Goal: Find specific page/section: Find specific page/section

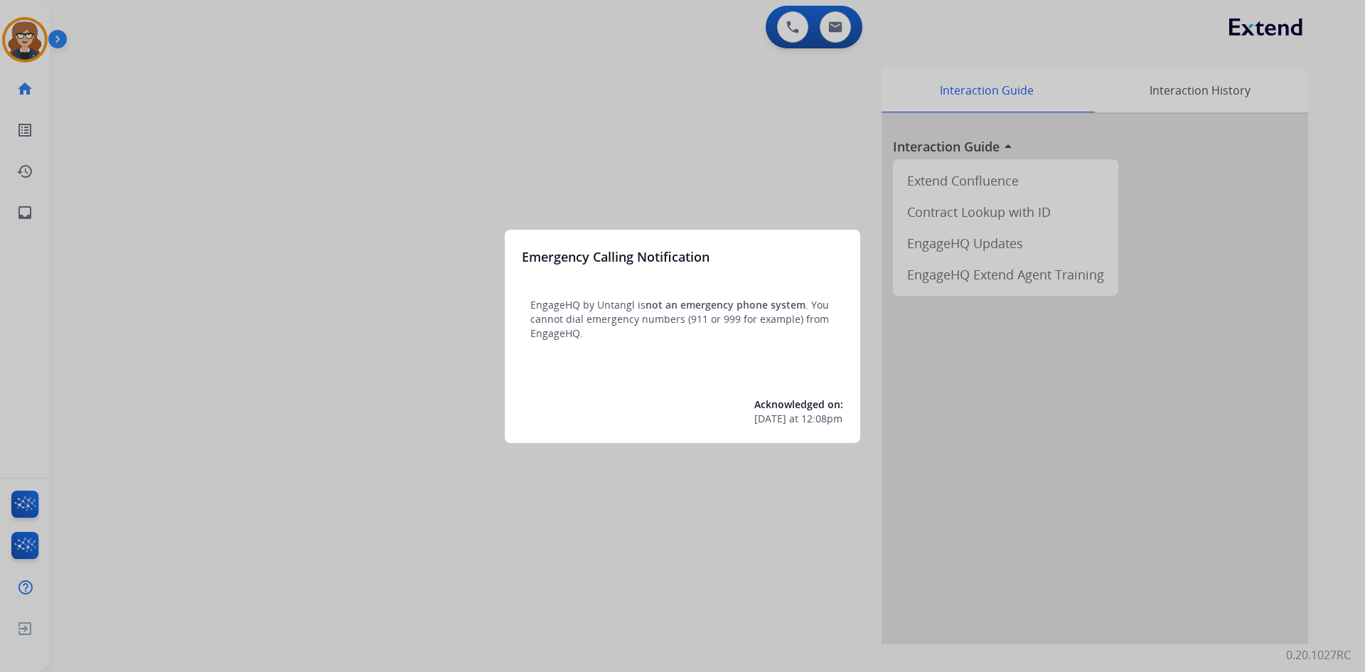
click at [407, 148] on div at bounding box center [682, 336] width 1365 height 672
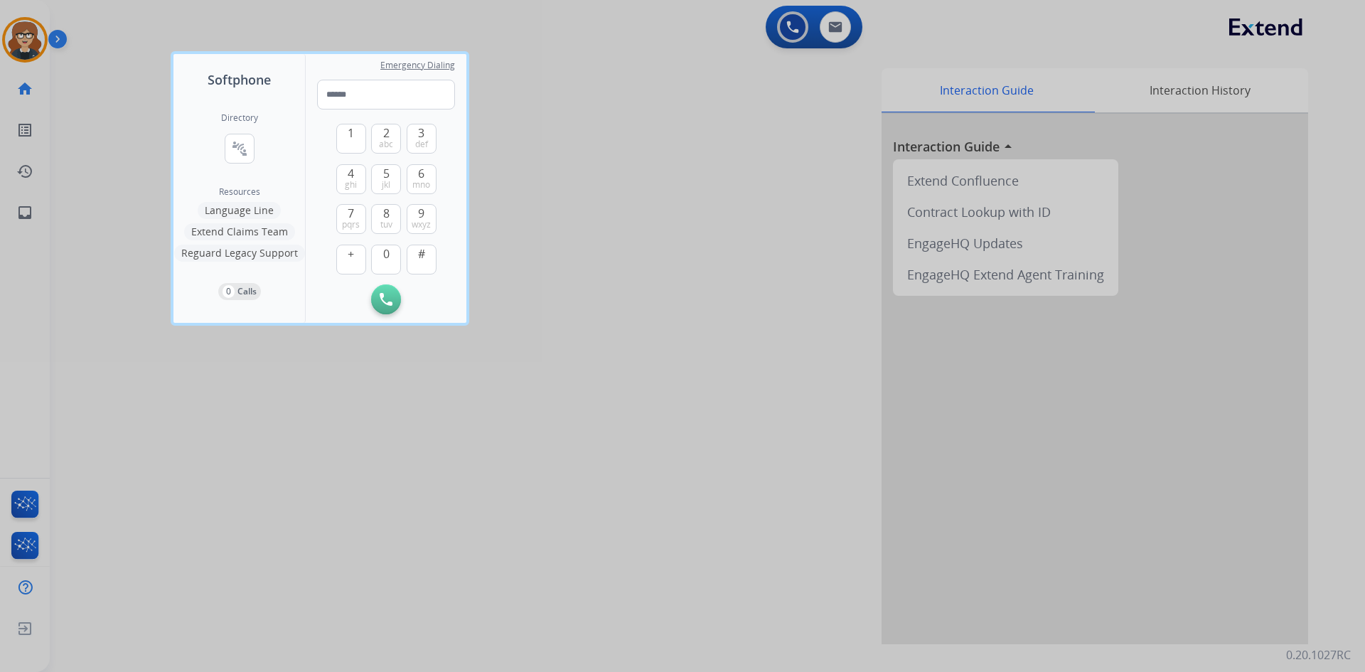
click at [25, 37] on div at bounding box center [682, 336] width 1365 height 672
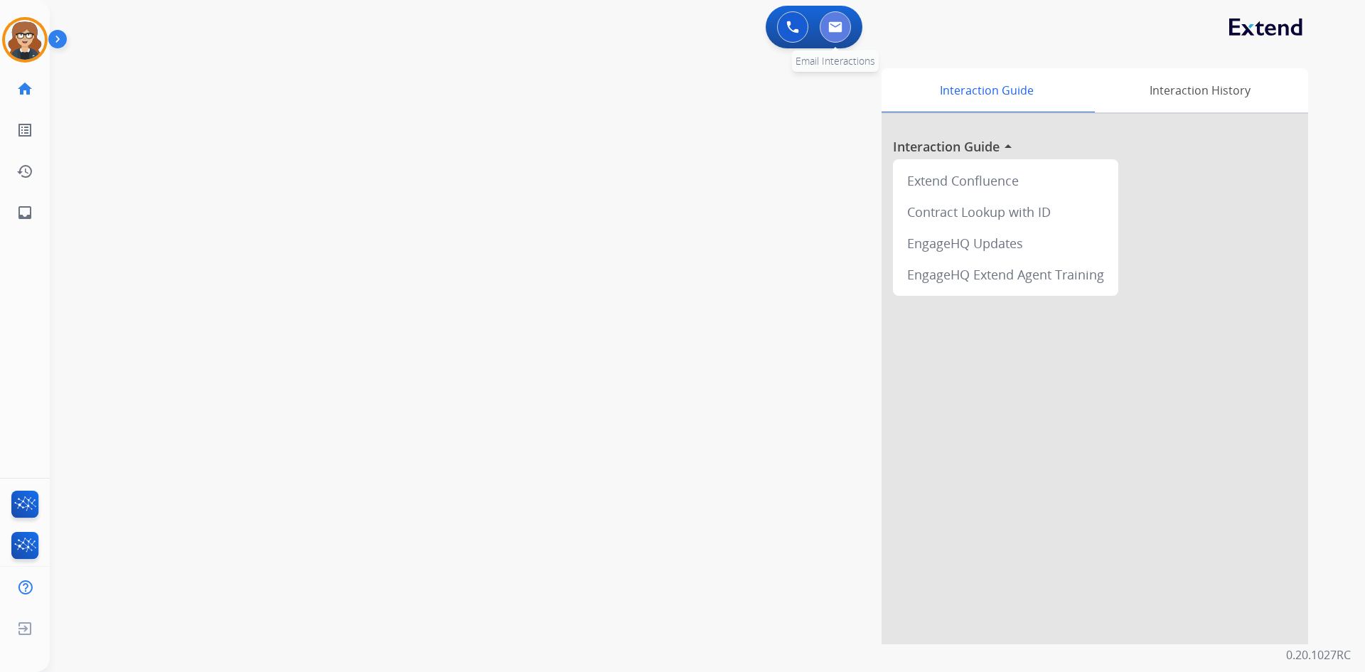
click at [834, 28] on img at bounding box center [835, 26] width 14 height 11
select select "**********"
